Goal: Transaction & Acquisition: Purchase product/service

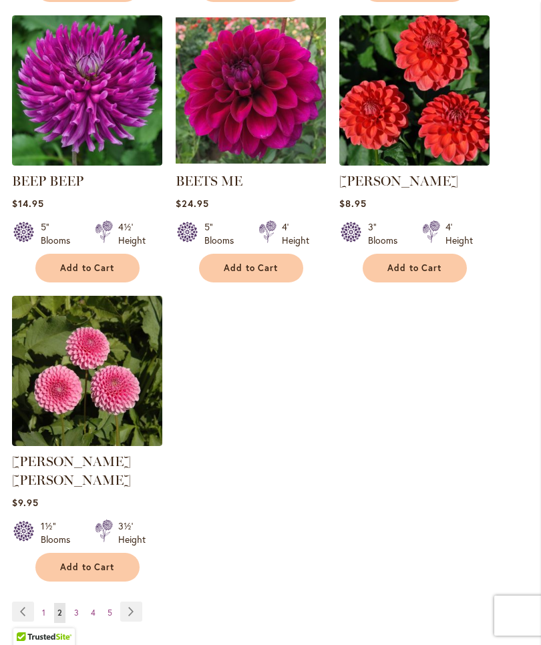
scroll to position [1554, 0]
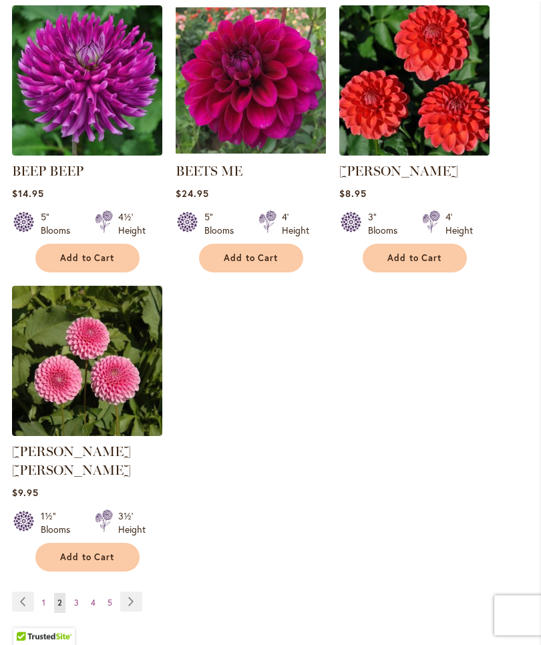
click at [134, 597] on link "Page Next" at bounding box center [131, 603] width 22 height 20
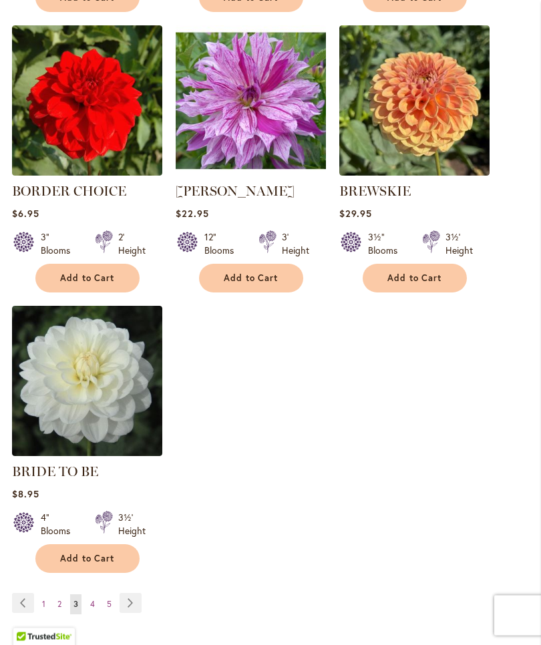
scroll to position [1535, 0]
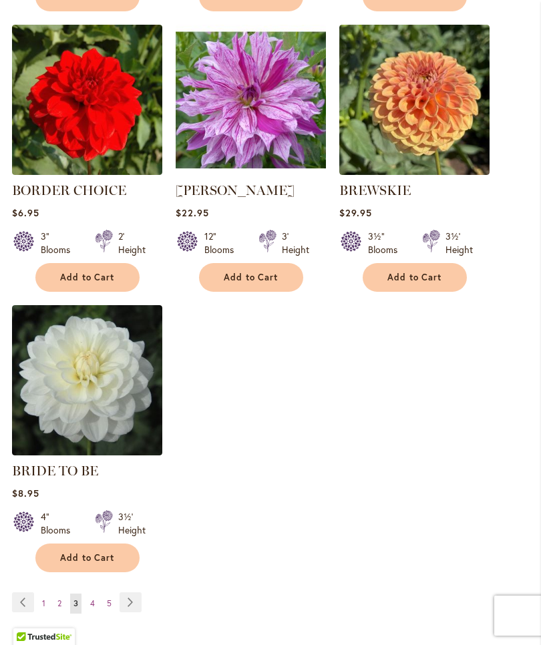
click at [132, 613] on link "Page Next" at bounding box center [131, 603] width 22 height 20
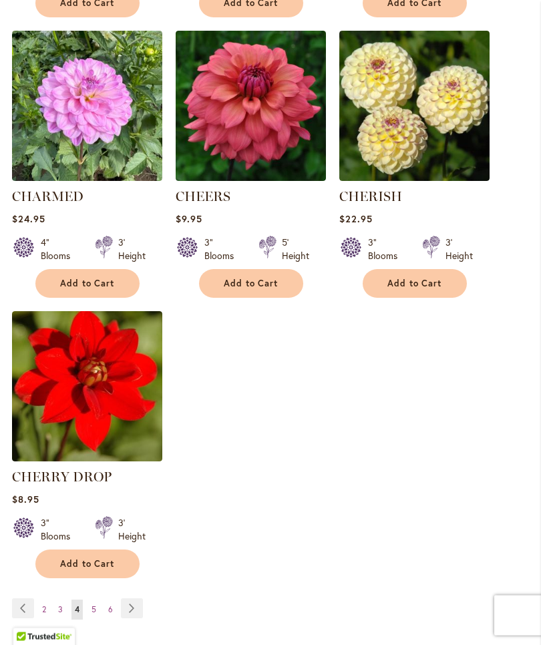
scroll to position [1548, 0]
click at [135, 619] on link "Page Next" at bounding box center [132, 609] width 22 height 20
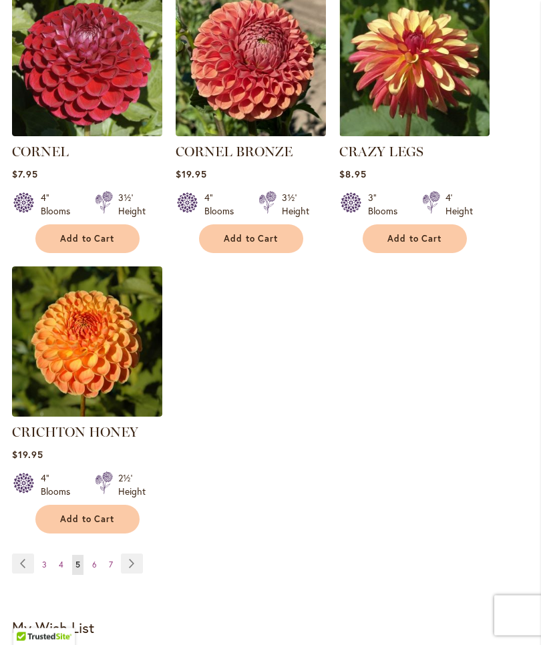
scroll to position [1630, 0]
click at [136, 554] on link "Page Next" at bounding box center [132, 564] width 22 height 20
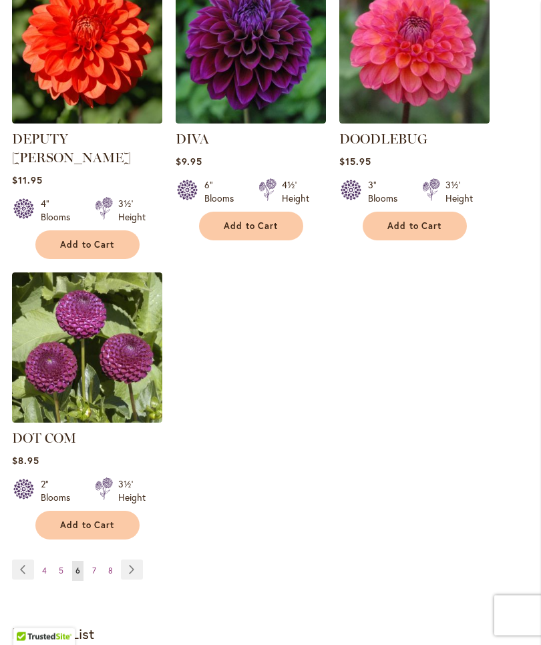
scroll to position [1624, 0]
click at [134, 560] on link "Page Next" at bounding box center [132, 570] width 22 height 20
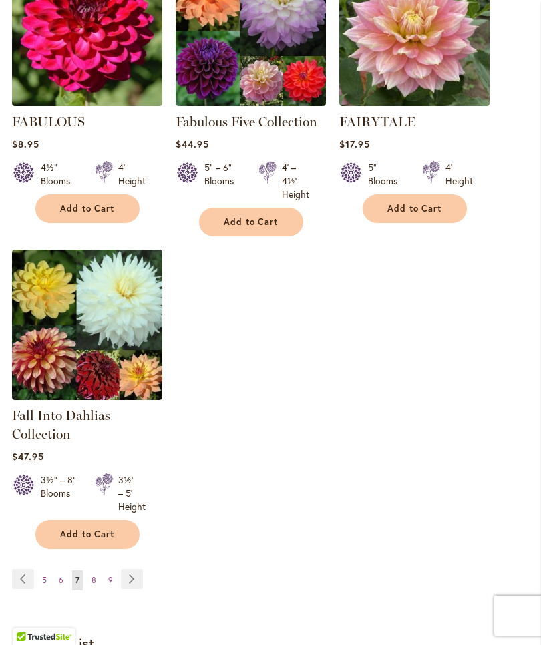
scroll to position [1604, 0]
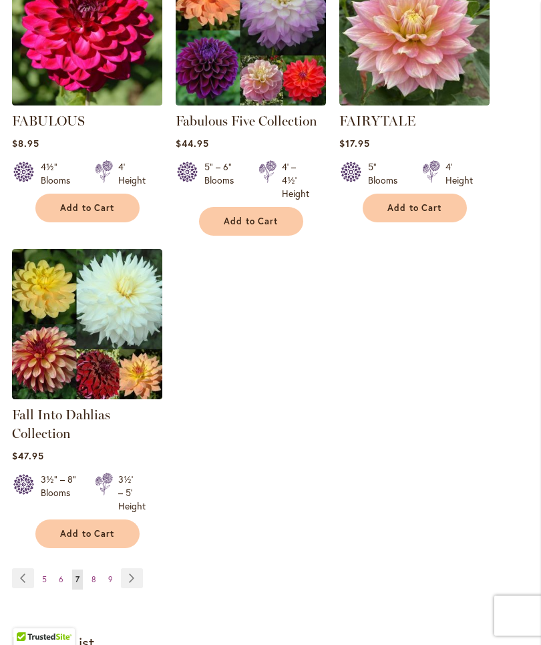
click at [138, 589] on link "Page Next" at bounding box center [132, 579] width 22 height 20
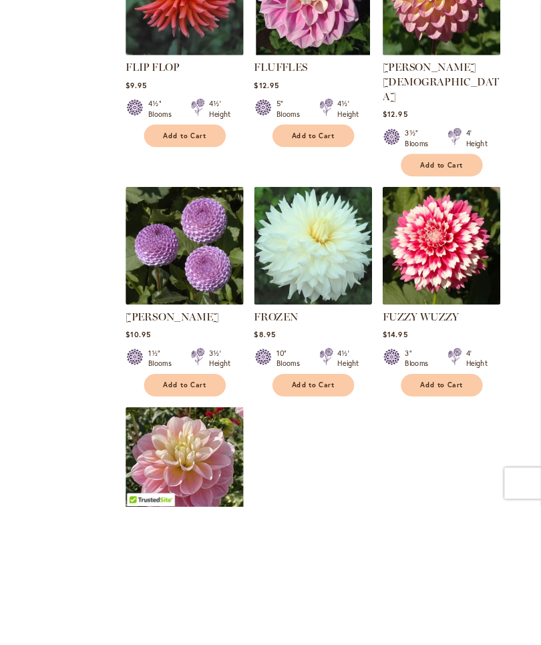
scroll to position [1529, 0]
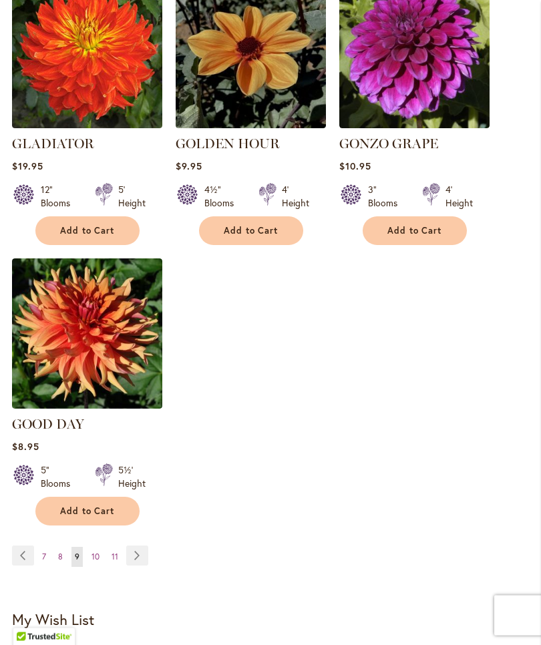
scroll to position [1704, 0]
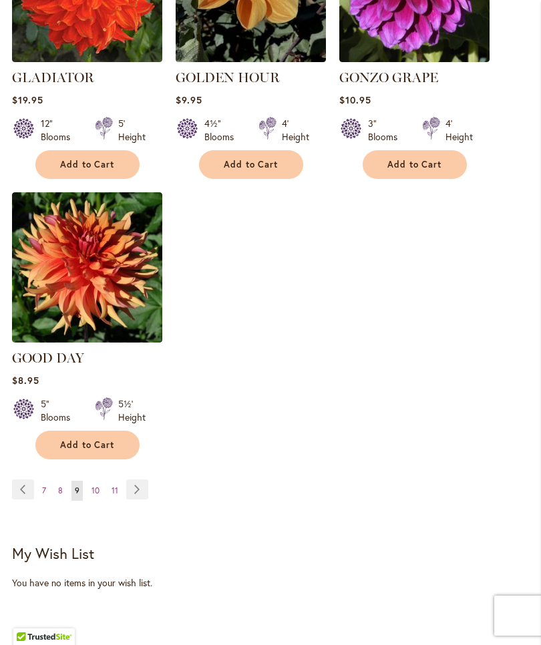
click at [132, 480] on link "Page Next" at bounding box center [137, 490] width 22 height 20
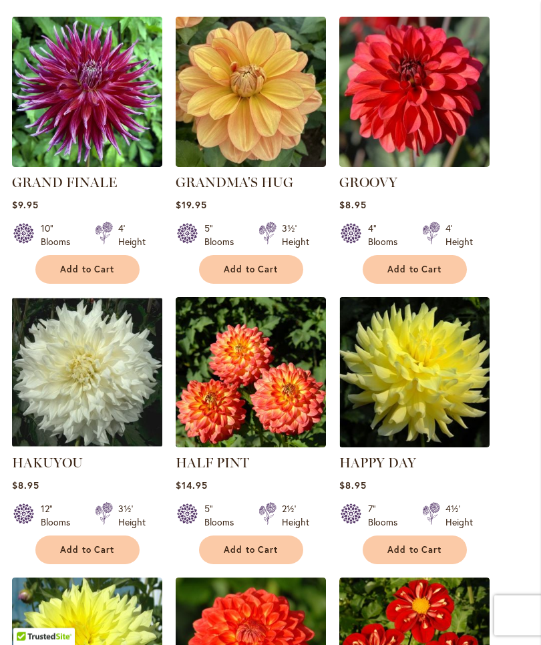
scroll to position [423, 0]
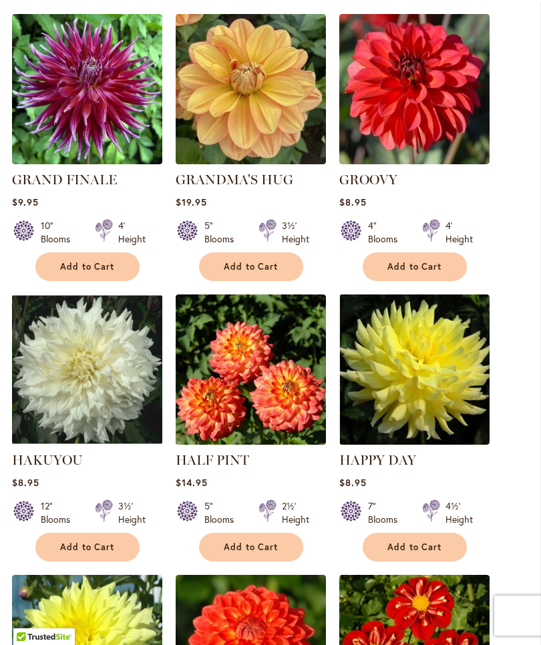
click at [281, 562] on button "Add to Cart" at bounding box center [251, 547] width 104 height 29
click at [278, 562] on form "Adding..." at bounding box center [251, 547] width 104 height 29
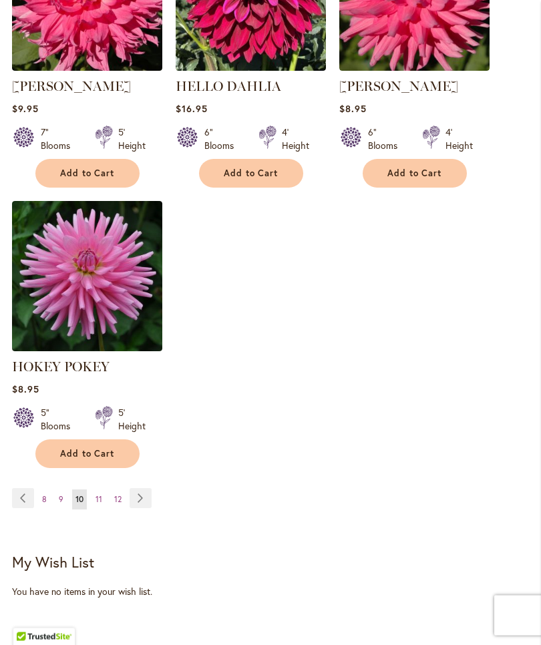
scroll to position [1725, 0]
click at [147, 508] on link "Page Next" at bounding box center [141, 498] width 22 height 20
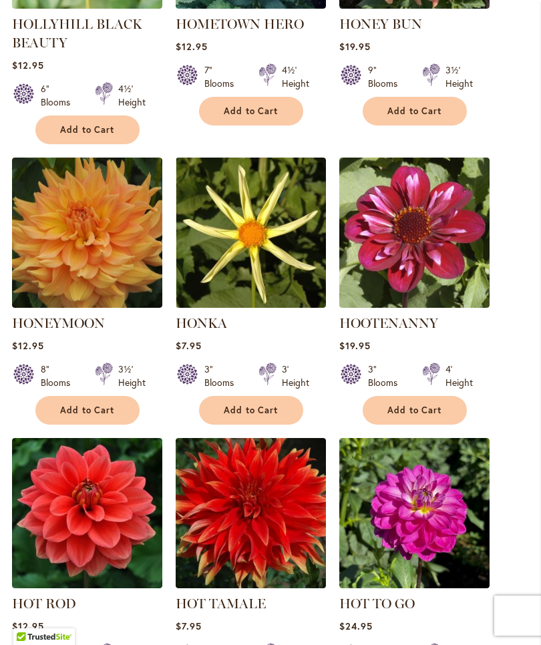
scroll to position [598, 0]
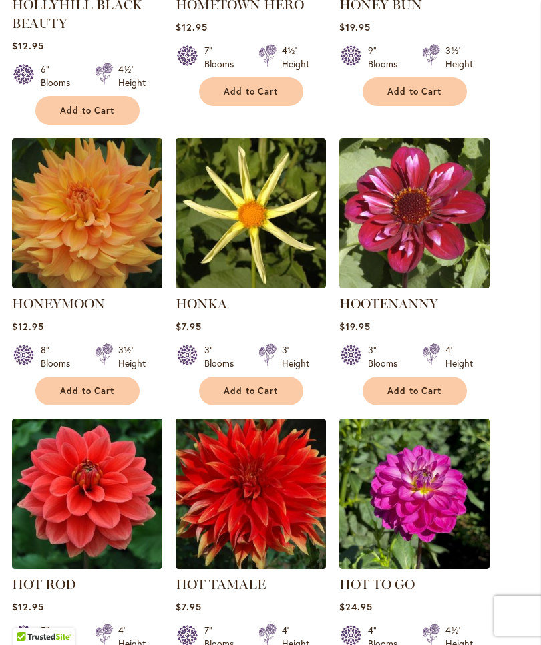
click at [444, 248] on img at bounding box center [414, 213] width 150 height 150
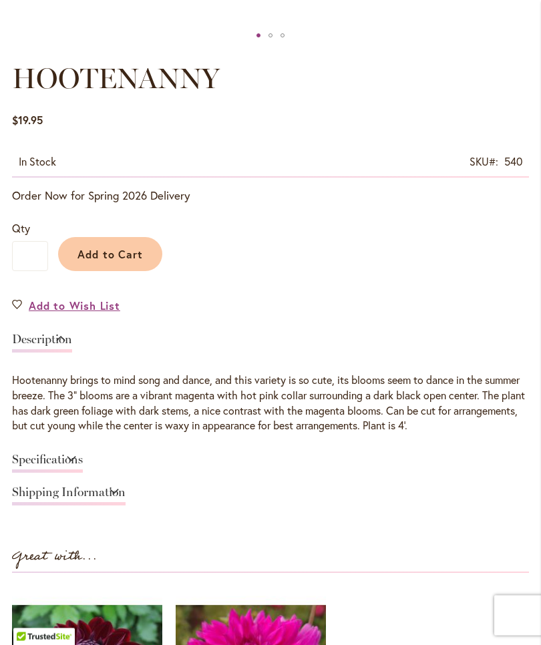
scroll to position [688, 0]
click at [72, 347] on link "Description" at bounding box center [42, 342] width 60 height 19
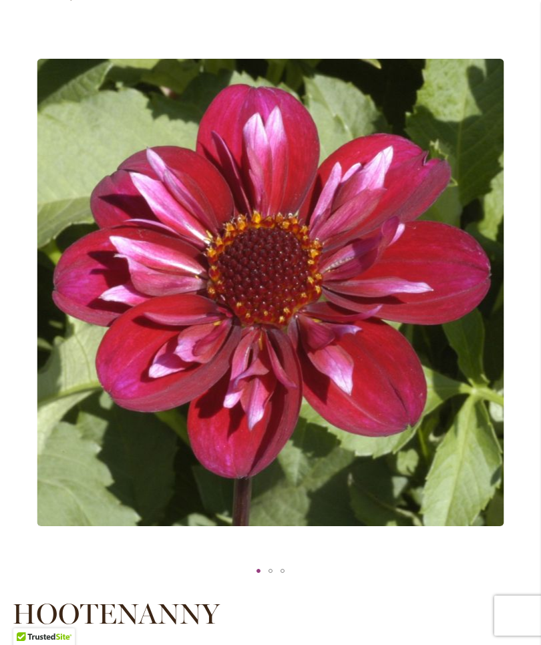
scroll to position [148, 0]
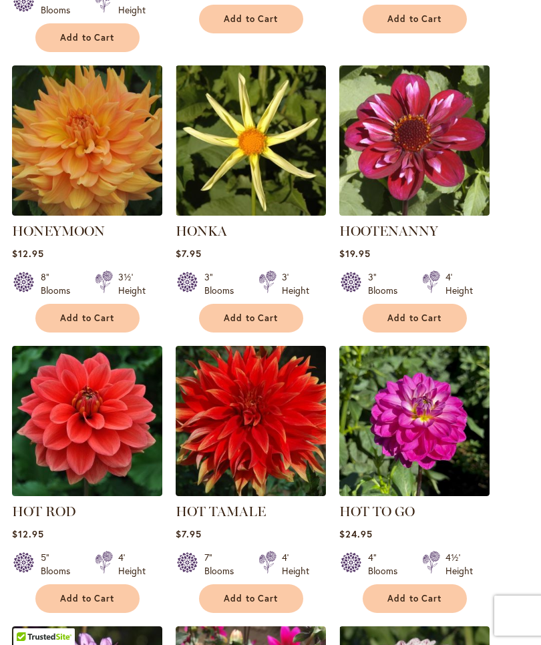
scroll to position [645, 0]
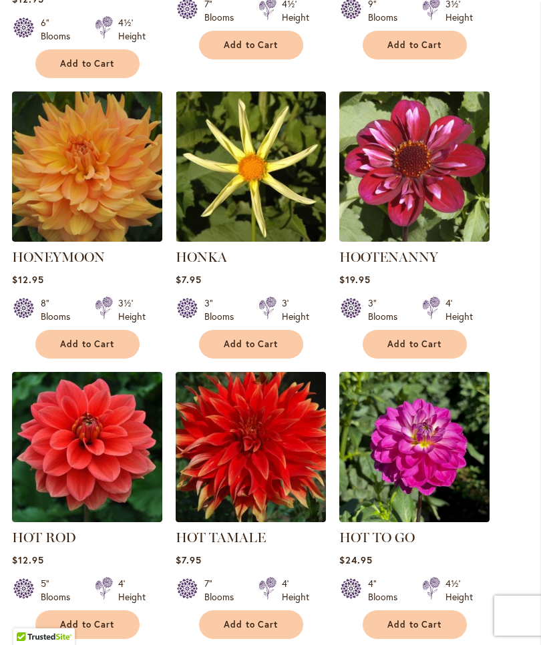
click at [527, 243] on ol "HOLLYHILL BLACK BEAUTY Rating: 98% 9 Reviews $12.95 6" Blooms 4½' Height" at bounding box center [270, 646] width 517 height 1708
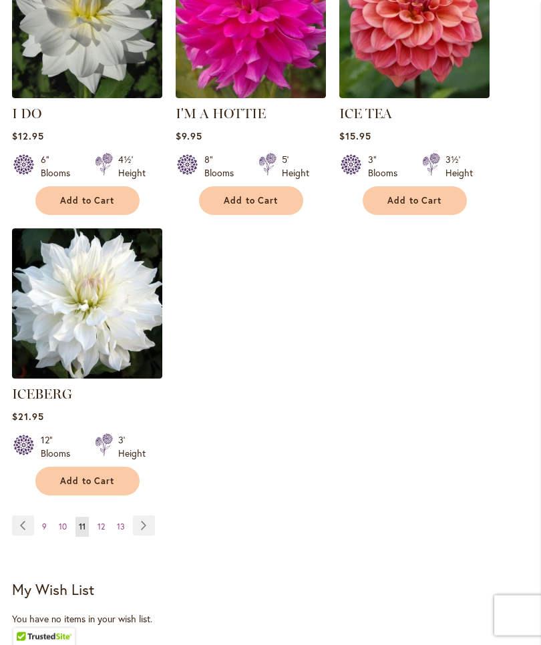
scroll to position [1652, 0]
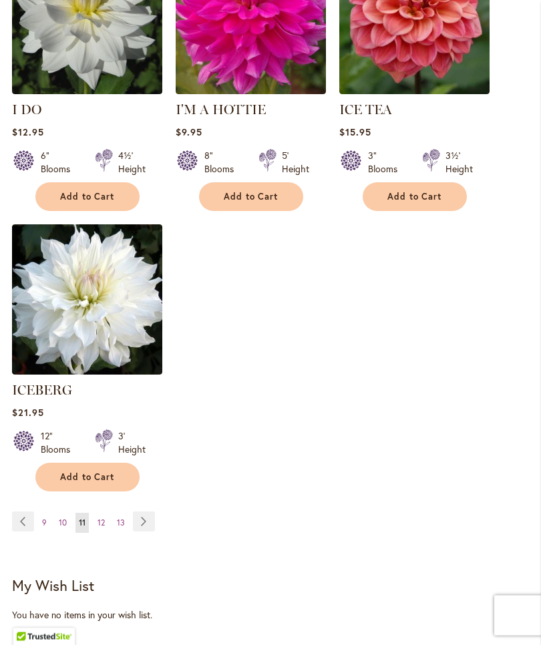
click at [142, 513] on link "Page Next" at bounding box center [144, 523] width 22 height 20
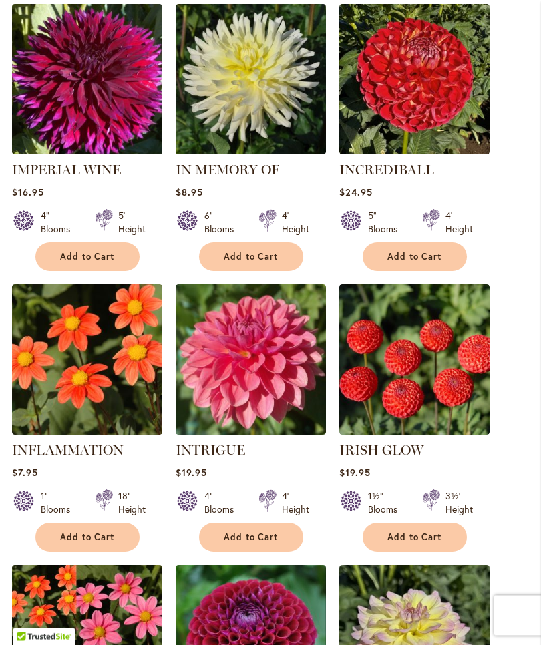
scroll to position [434, 0]
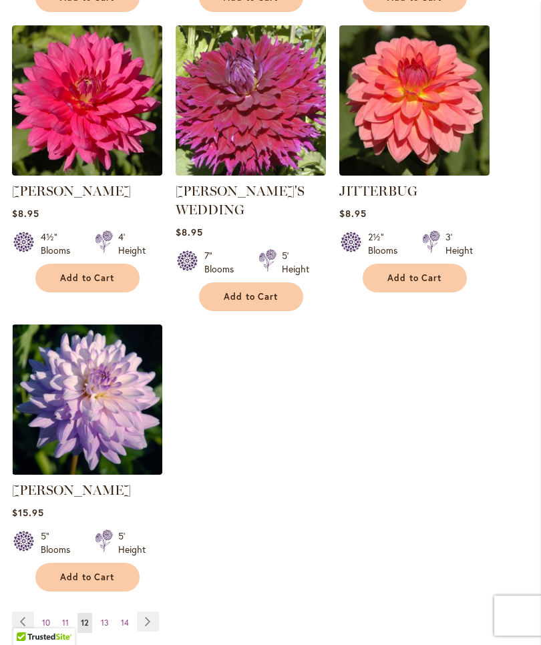
scroll to position [1575, 0]
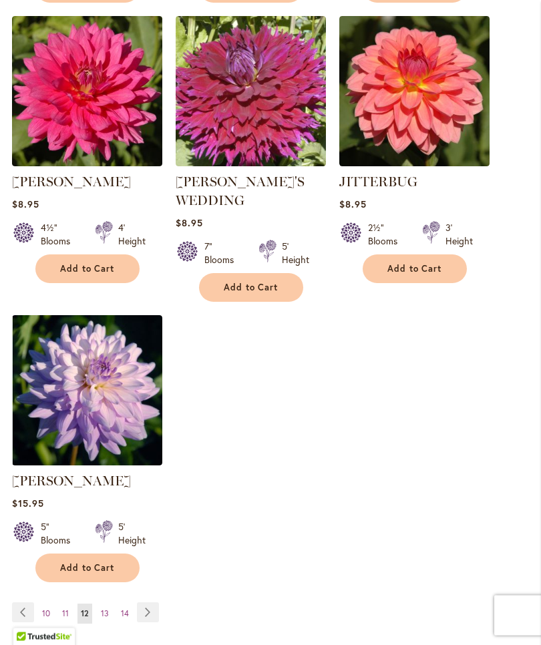
click at [151, 603] on link "Page Next" at bounding box center [148, 613] width 22 height 20
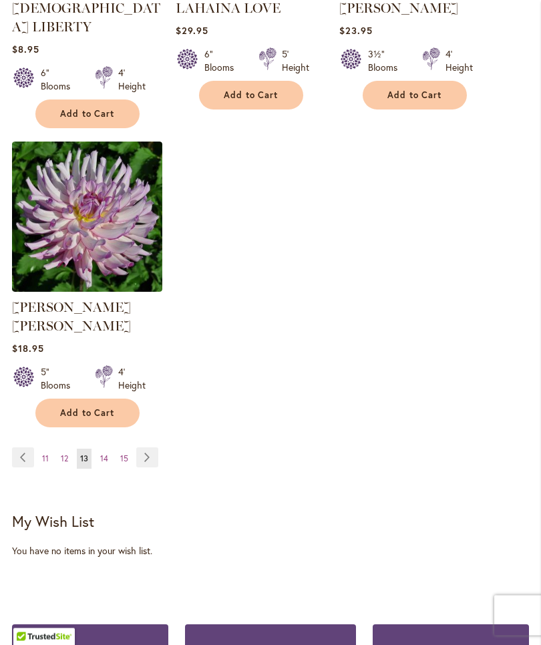
scroll to position [1717, 0]
click at [140, 448] on link "Page Next" at bounding box center [147, 458] width 22 height 20
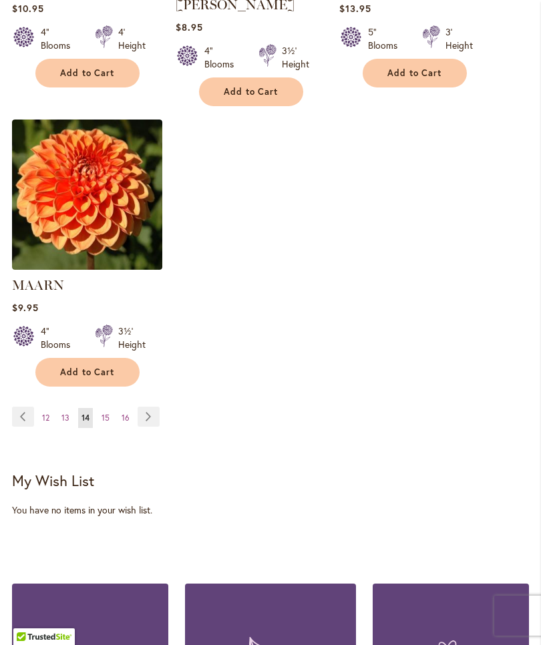
scroll to position [1757, 0]
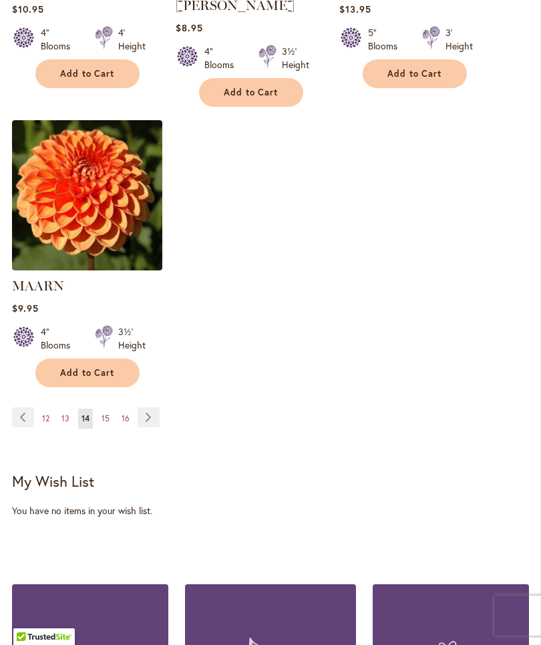
click at [150, 408] on link "Page Next" at bounding box center [149, 418] width 22 height 20
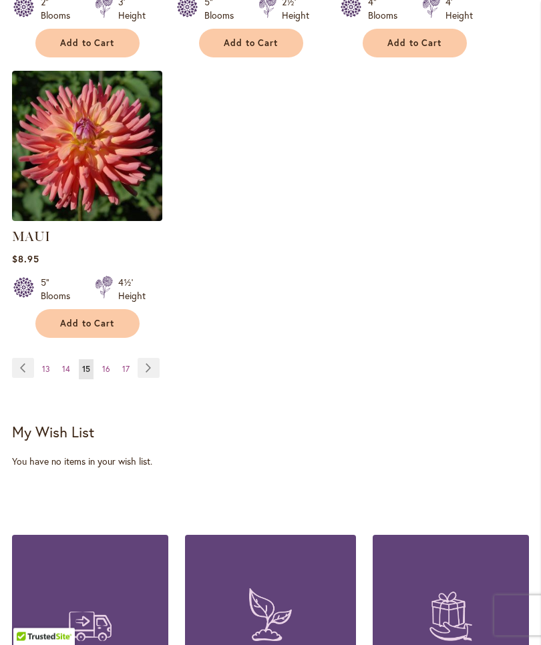
scroll to position [1788, 0]
click at [145, 378] on link "Page Next" at bounding box center [149, 368] width 22 height 20
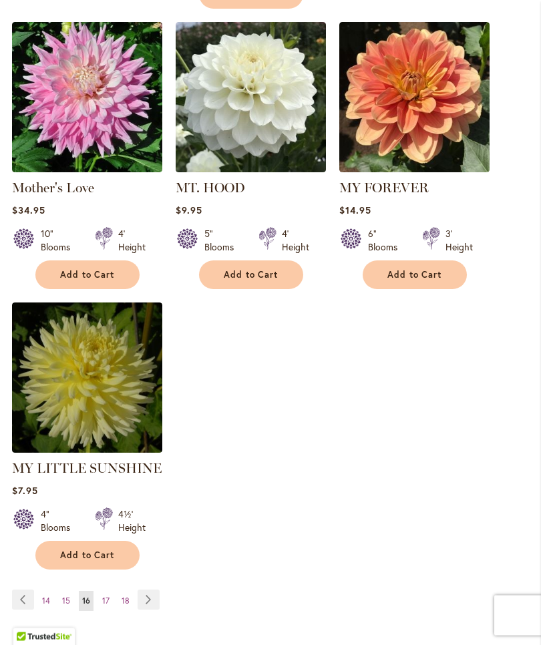
scroll to position [1576, 0]
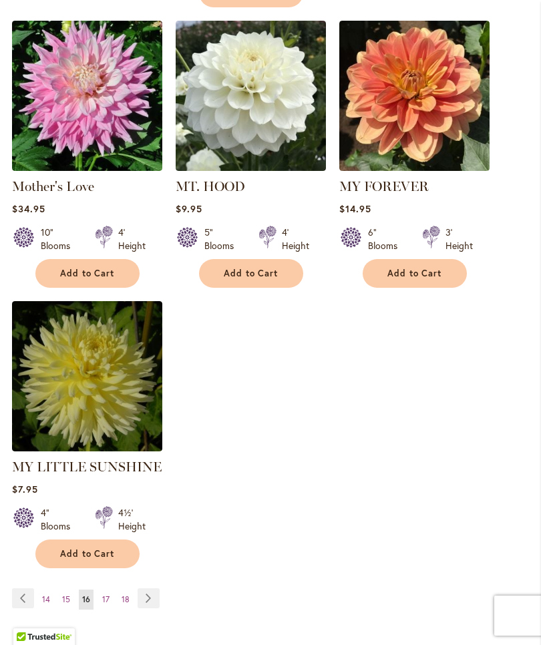
click at [151, 589] on link "Page Next" at bounding box center [149, 599] width 22 height 20
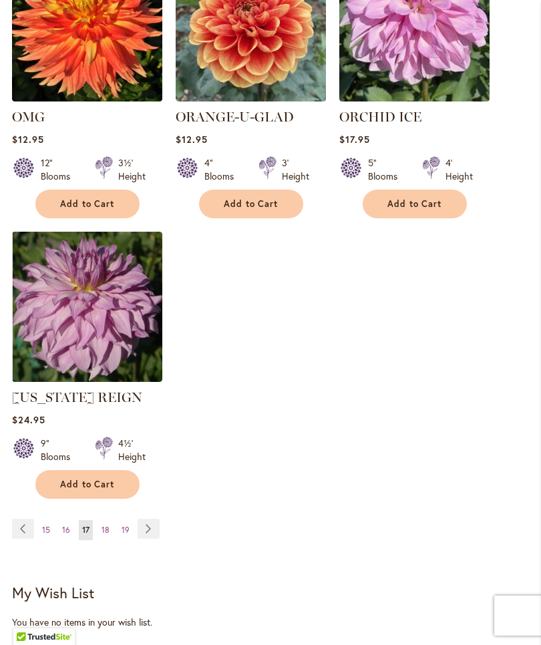
scroll to position [1610, 0]
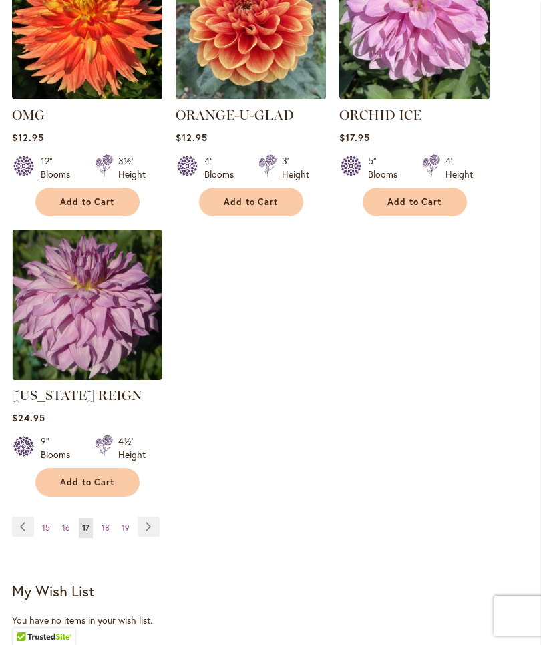
click at [158, 537] on link "Page Next" at bounding box center [149, 527] width 22 height 20
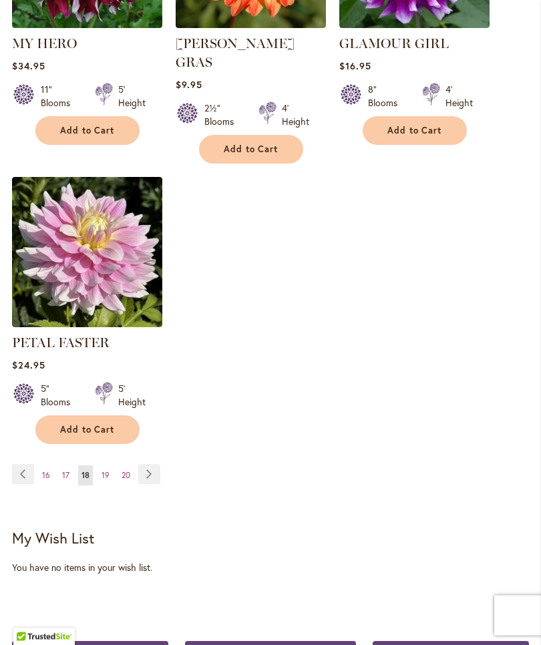
scroll to position [1719, 0]
click at [156, 467] on link "Page Next" at bounding box center [149, 474] width 22 height 20
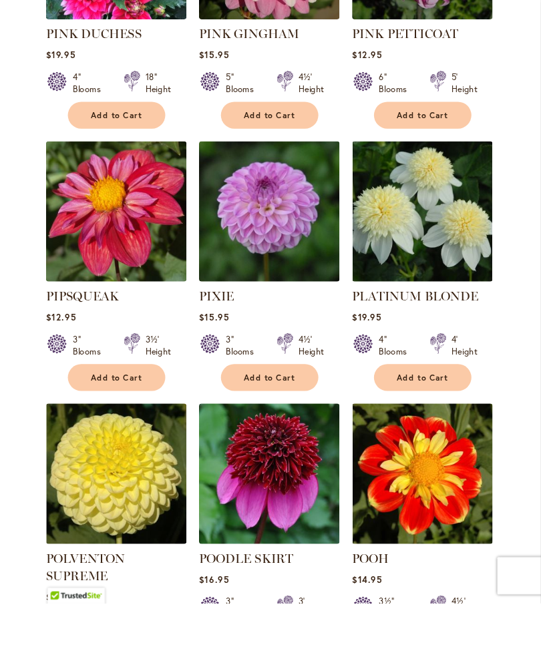
scroll to position [956, 0]
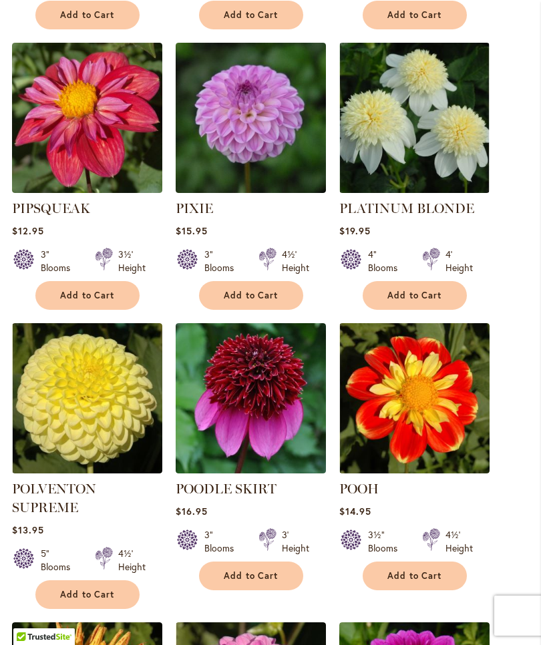
click at [424, 582] on button "Add to Cart" at bounding box center [415, 576] width 104 height 29
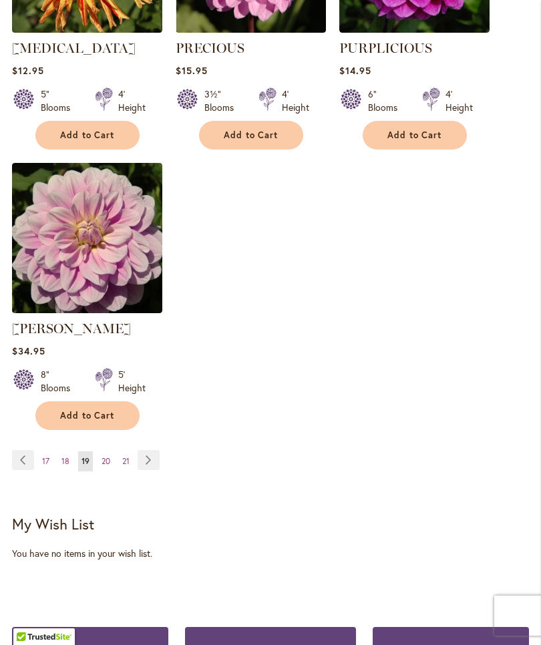
scroll to position [1730, 0]
click at [152, 467] on link "Page Next" at bounding box center [149, 461] width 22 height 20
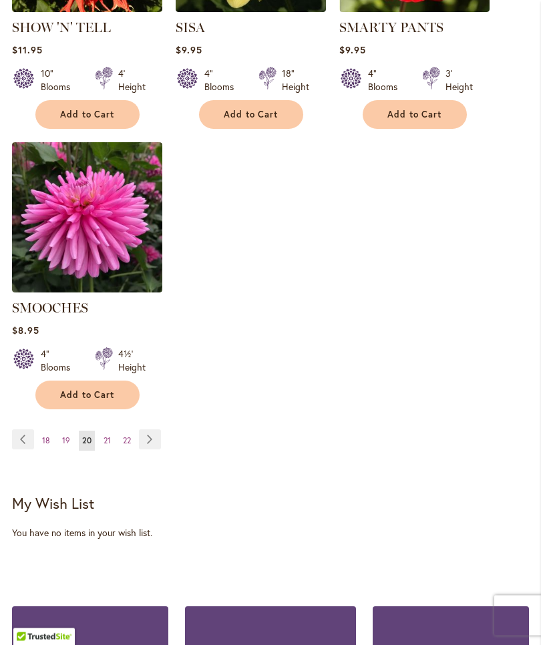
scroll to position [1717, 0]
click at [156, 430] on link "Page Next" at bounding box center [150, 440] width 22 height 20
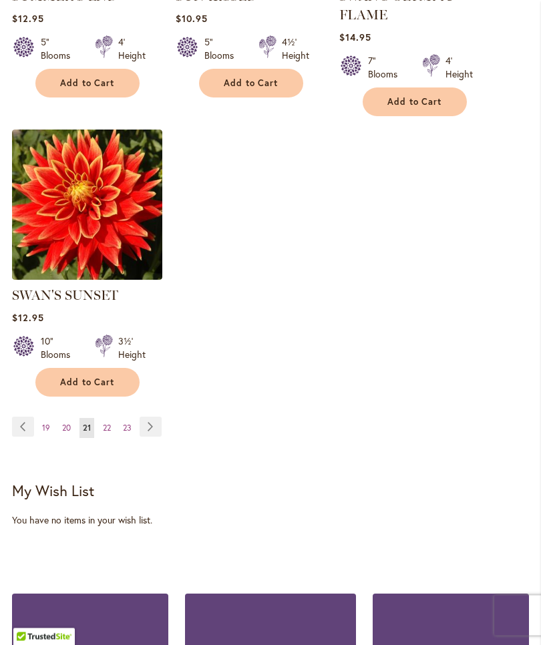
scroll to position [1739, 0]
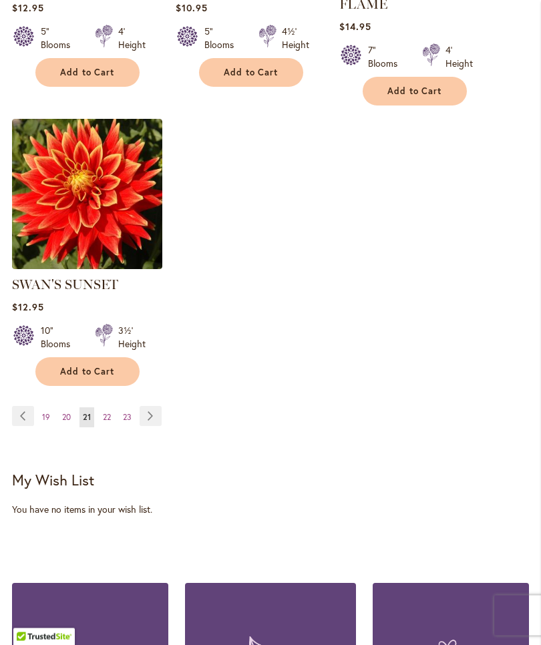
click at [155, 427] on link "Page Next" at bounding box center [151, 417] width 22 height 20
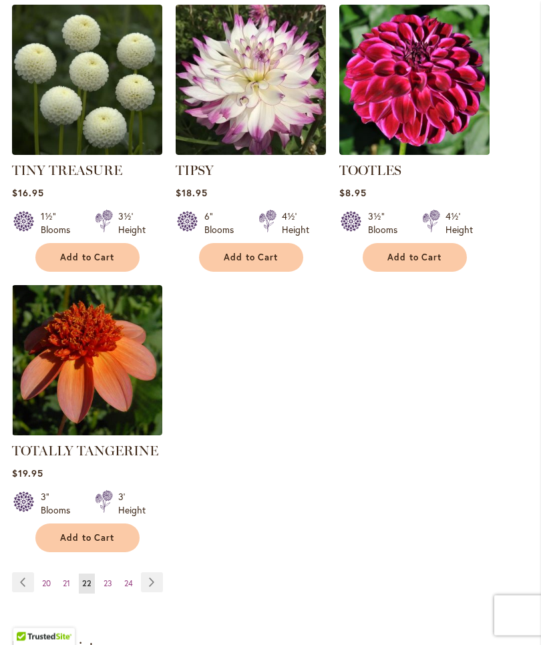
scroll to position [1564, 0]
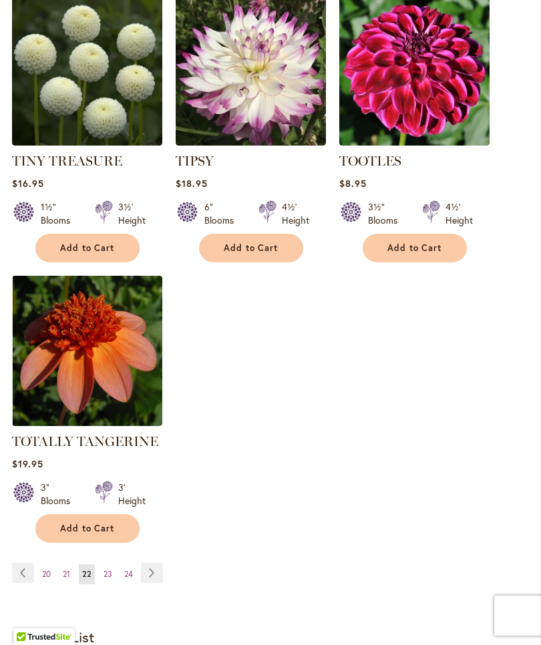
click at [159, 582] on link "Page Next" at bounding box center [152, 573] width 22 height 20
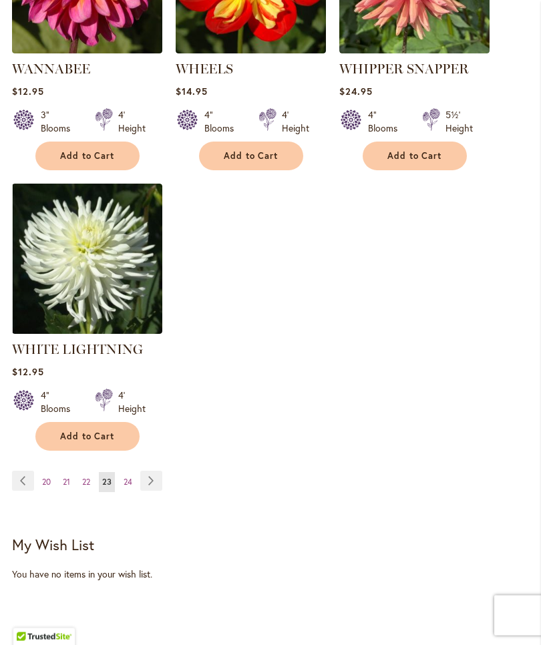
scroll to position [1676, 0]
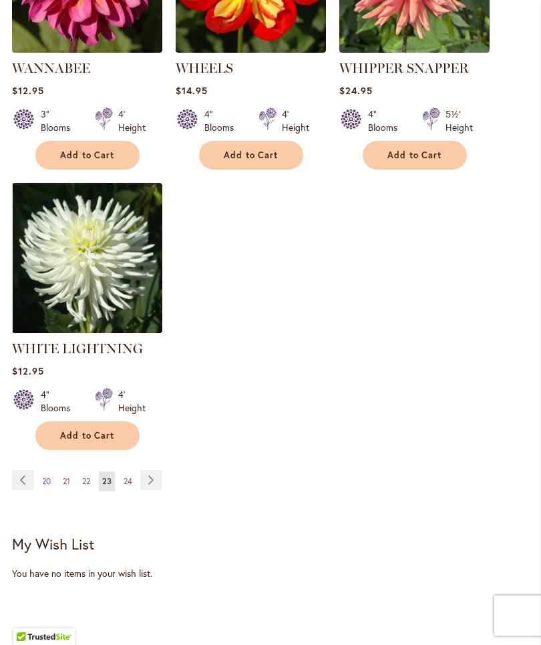
click at [155, 472] on link "Page Next" at bounding box center [151, 480] width 22 height 20
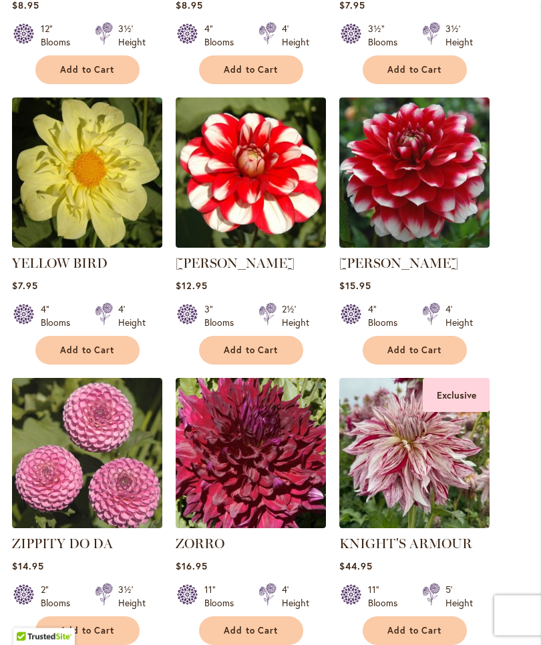
scroll to position [901, 0]
click at [325, 138] on img at bounding box center [251, 173] width 150 height 150
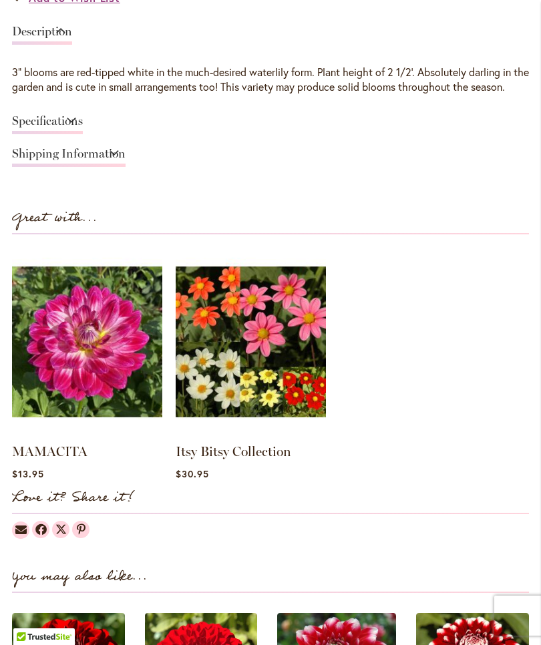
scroll to position [1019, 0]
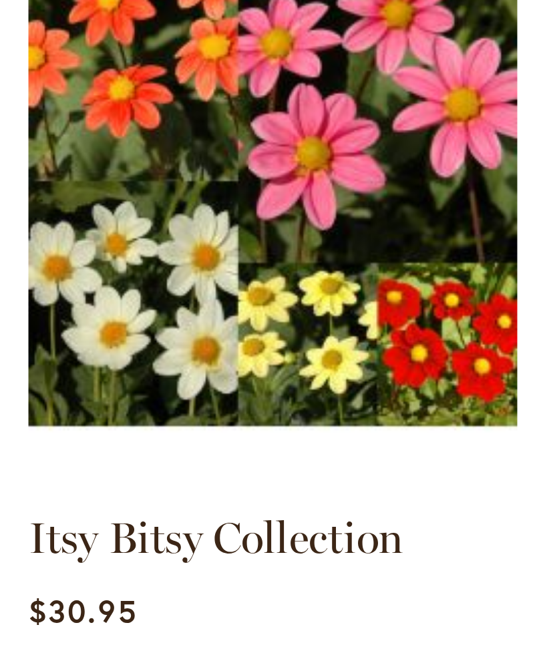
click at [176, 227] on img at bounding box center [251, 321] width 150 height 188
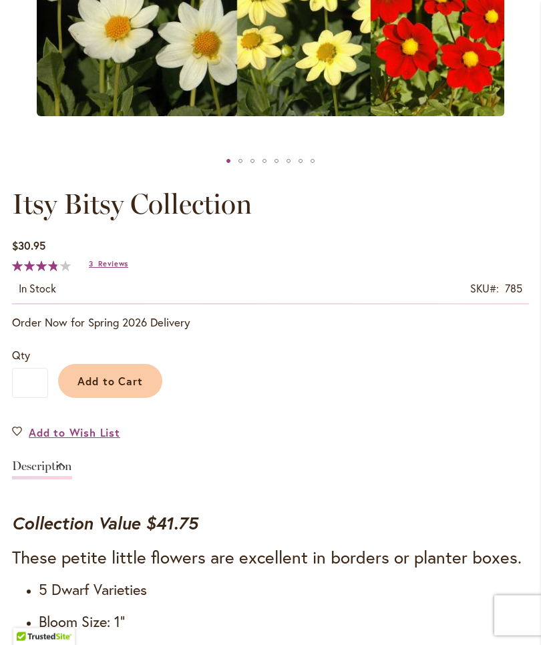
scroll to position [563, 0]
click at [119, 388] on span "Add to Cart" at bounding box center [111, 381] width 66 height 14
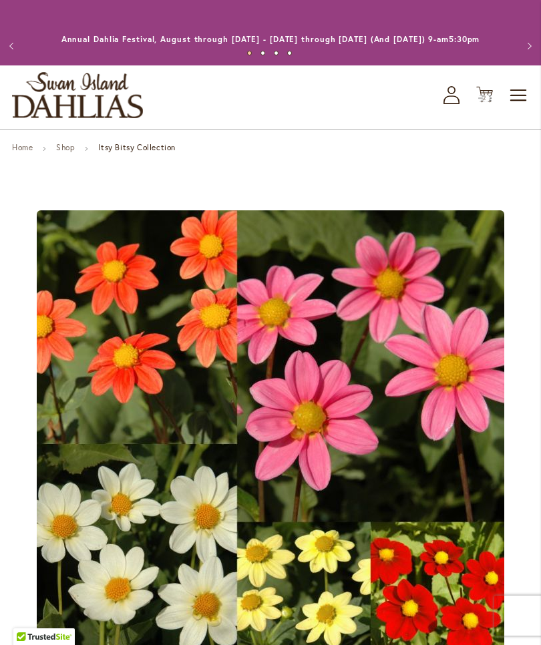
scroll to position [0, 0]
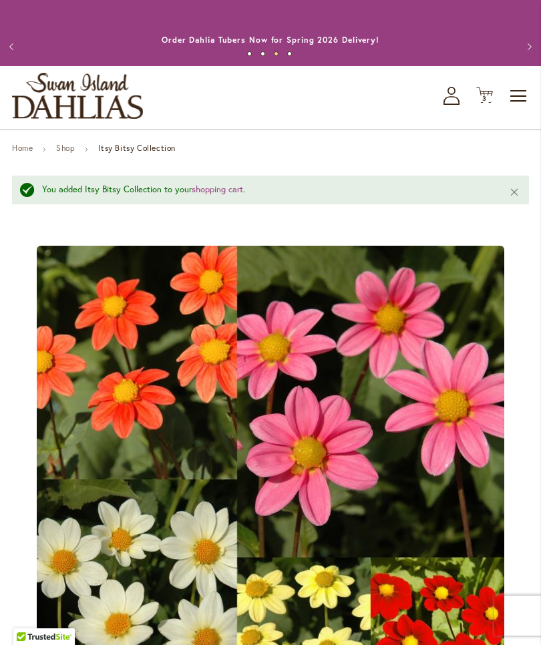
click at [484, 103] on span "3" at bounding box center [484, 98] width 5 height 9
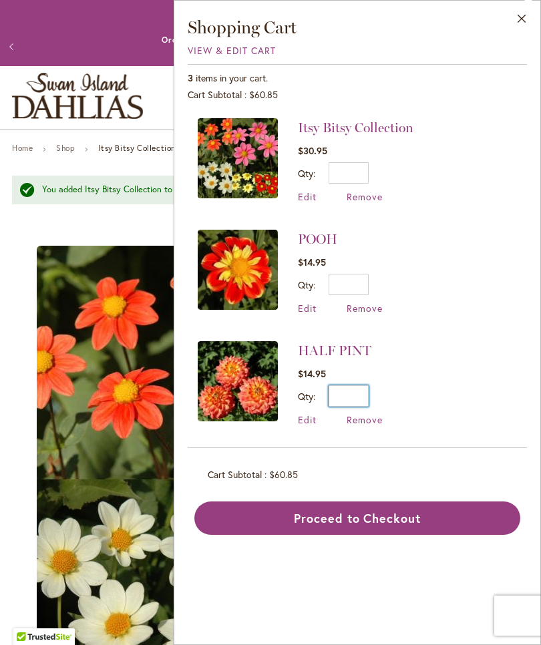
click at [363, 389] on input "*" at bounding box center [349, 396] width 40 height 21
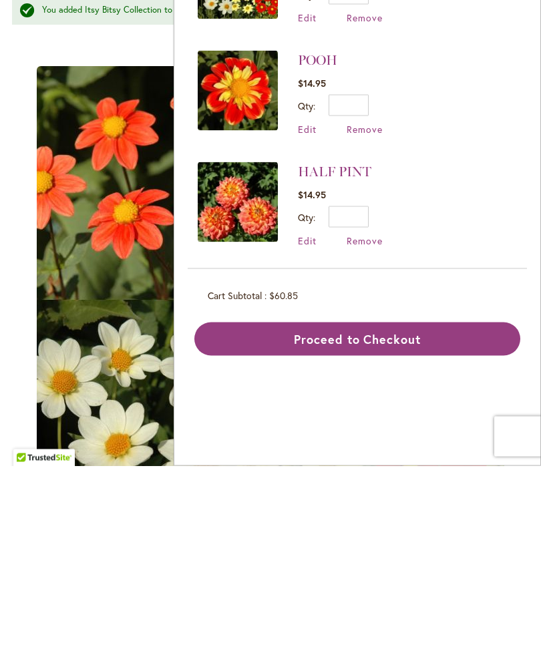
click at [311, 414] on span "Edit" at bounding box center [307, 420] width 19 height 13
type input "*"
click at [315, 414] on span "Edit" at bounding box center [307, 420] width 19 height 13
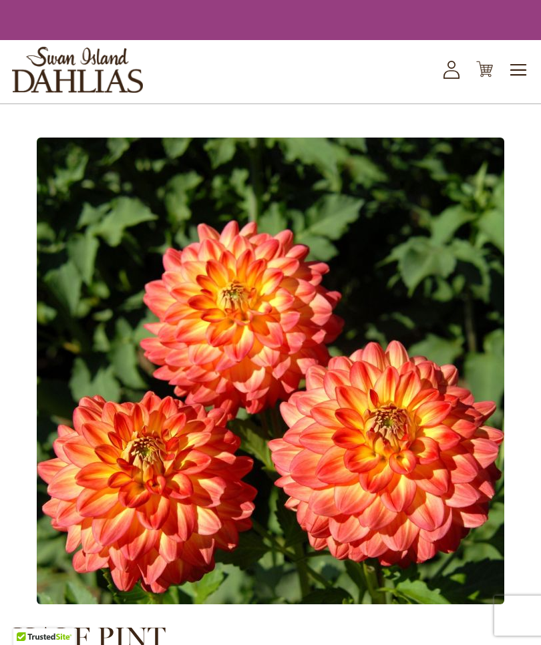
type input "*"
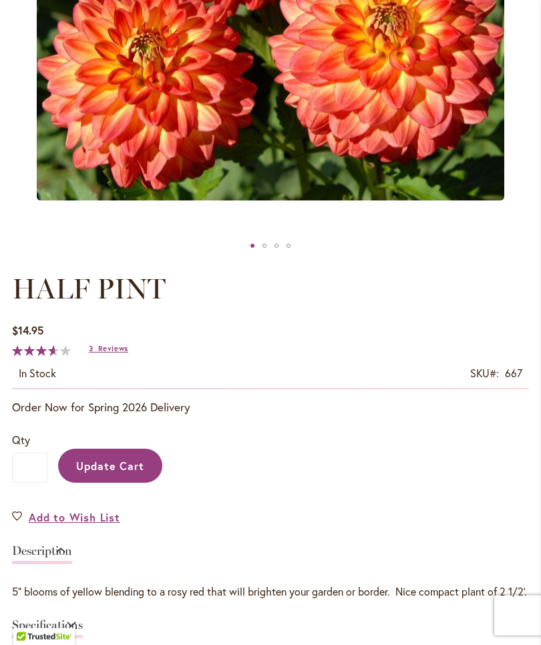
scroll to position [478, 0]
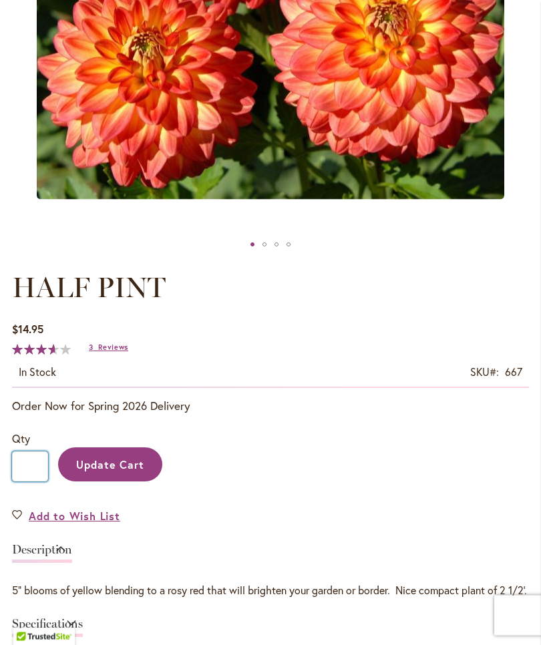
click at [40, 476] on input "*" at bounding box center [30, 467] width 36 height 30
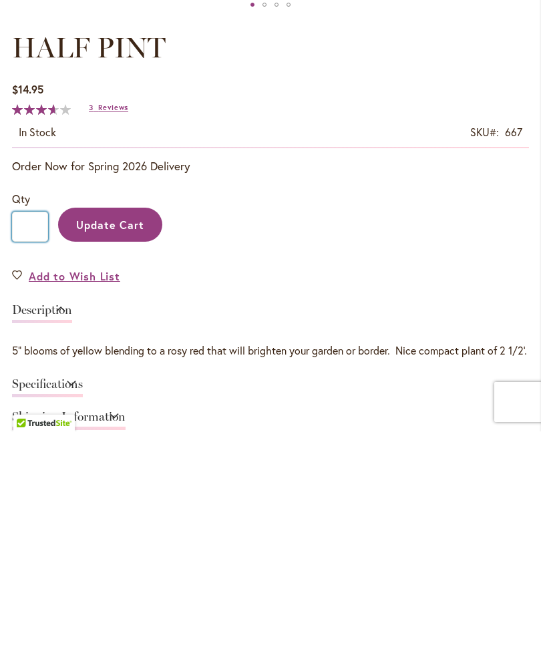
type input "*"
click at [110, 432] on span "Update Cart" at bounding box center [110, 439] width 69 height 14
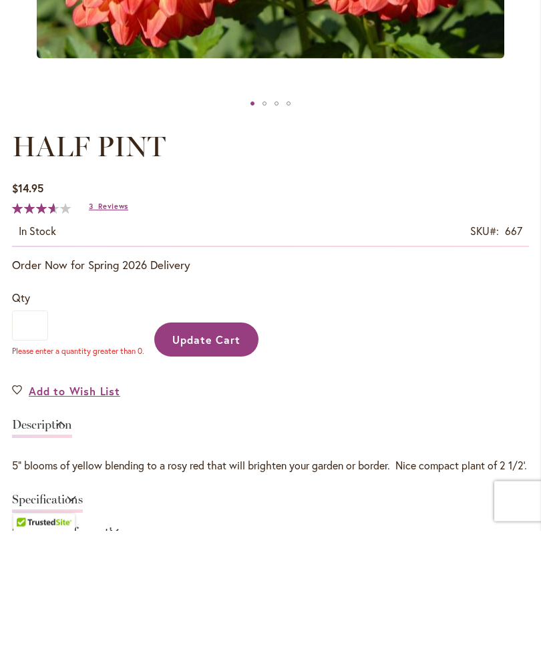
click at [228, 448] on span "Update Cart" at bounding box center [206, 455] width 69 height 14
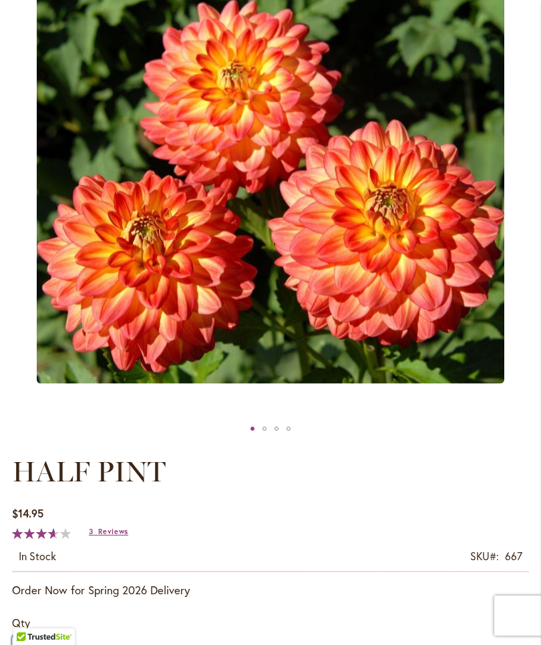
scroll to position [278, 0]
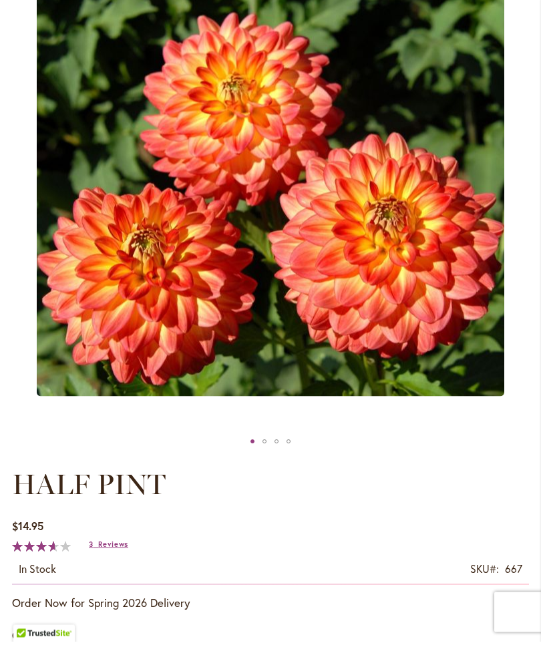
click at [515, 220] on div "HALF PINT" at bounding box center [270, 167] width 517 height 538
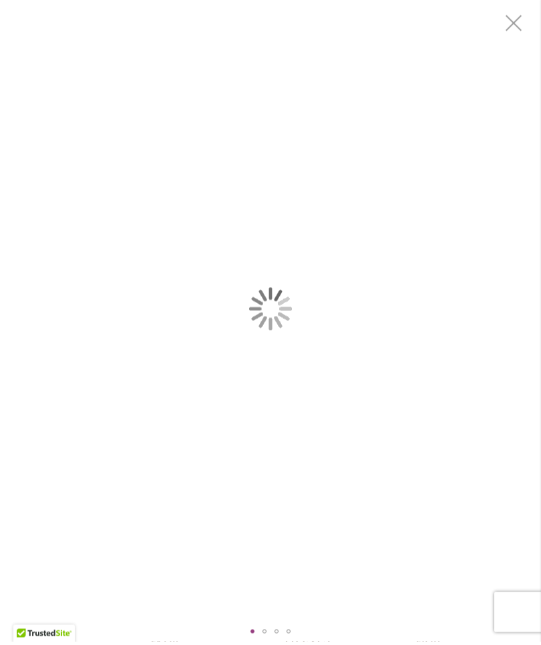
scroll to position [0, 0]
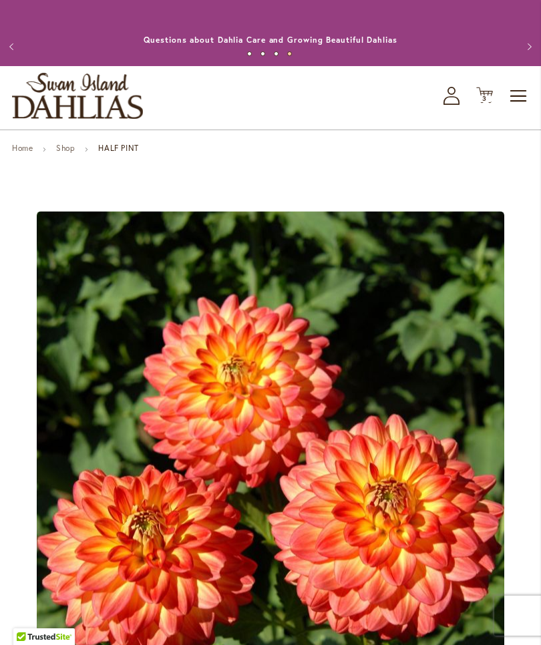
scroll to position [189, 0]
